Goal: Navigation & Orientation: Find specific page/section

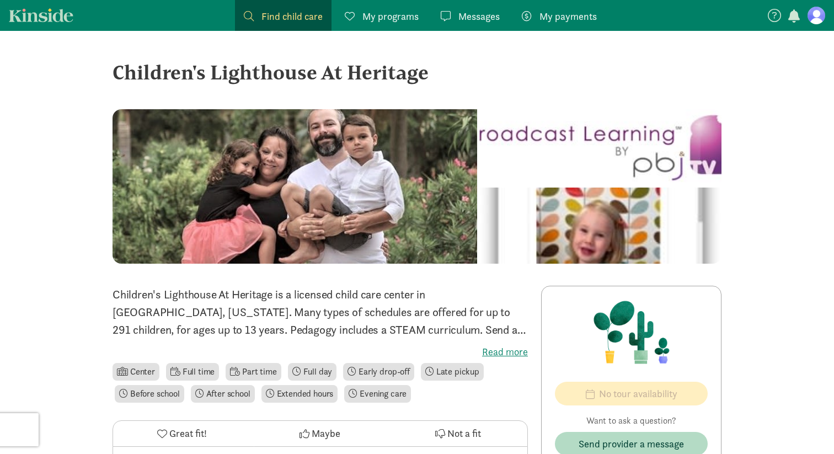
click at [559, 15] on span "My payments" at bounding box center [567, 16] width 57 height 15
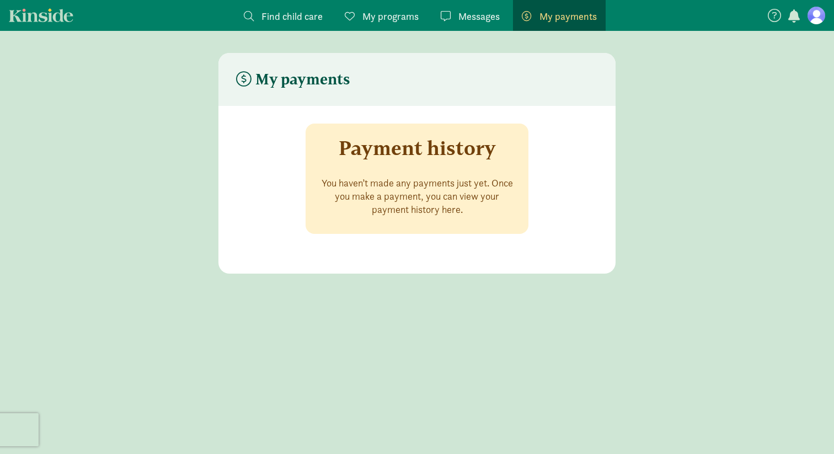
click at [811, 12] on figure at bounding box center [816, 16] width 18 height 18
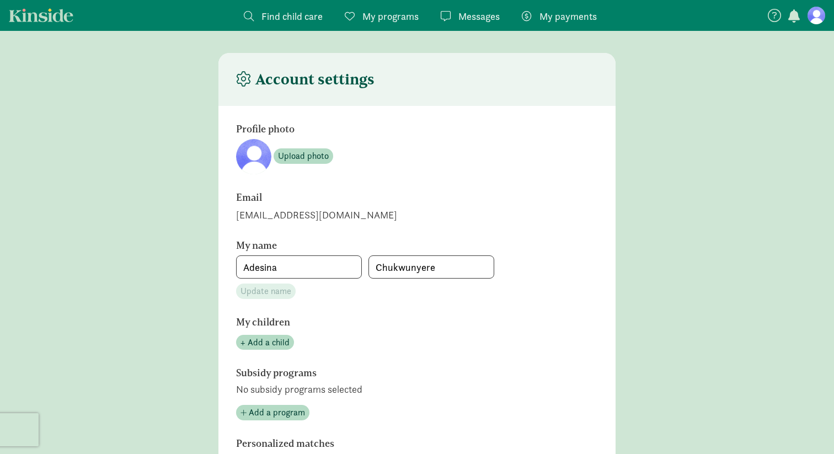
click at [58, 14] on link "Kinside" at bounding box center [41, 15] width 65 height 14
